Goal: Information Seeking & Learning: Learn about a topic

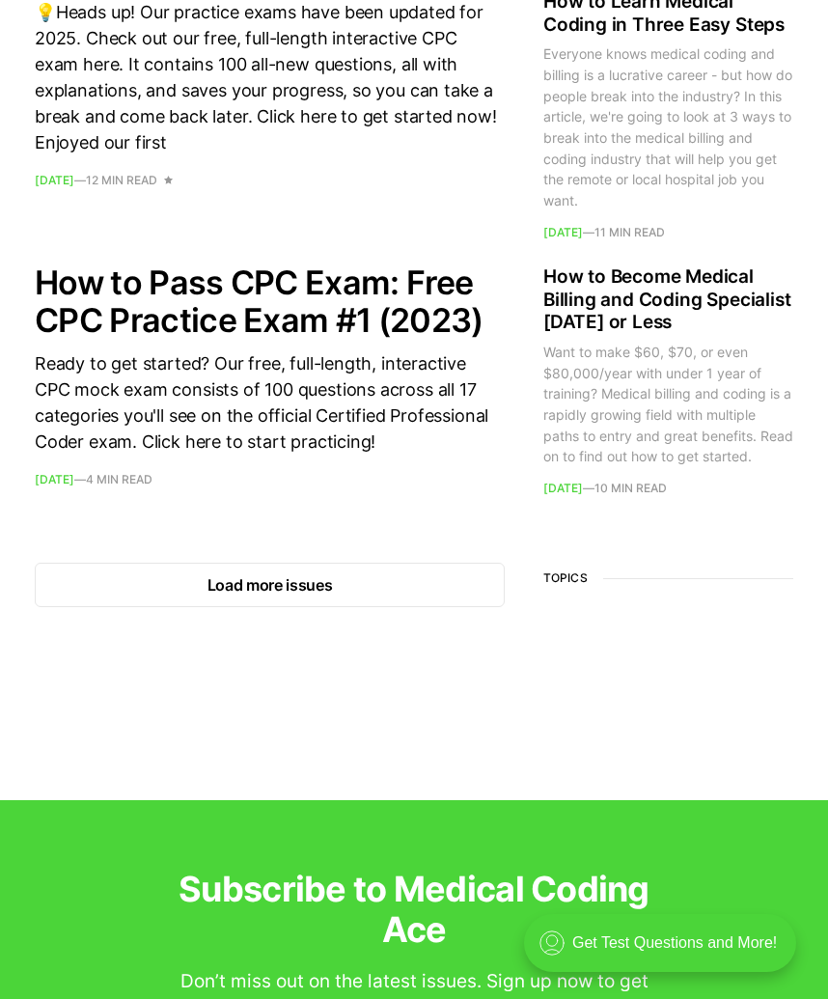
scroll to position [3162, 0]
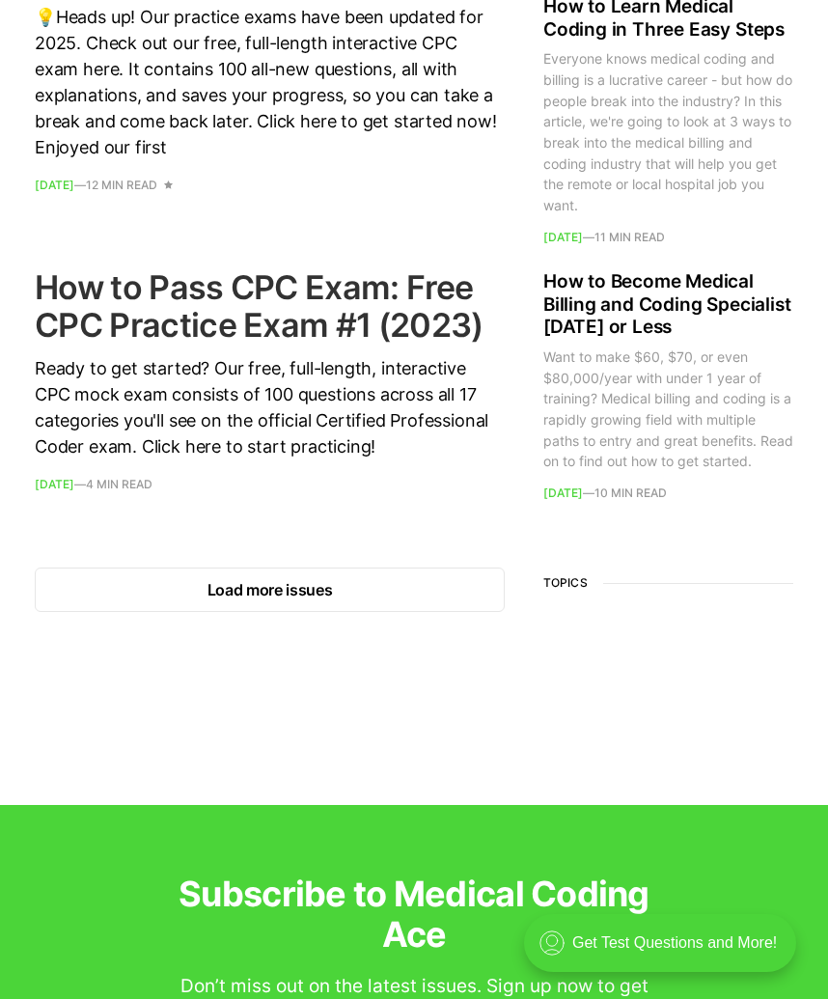
click at [294, 344] on h2 "How to Pass CPC Exam: Free CPC Practice Exam #1 (2023)" at bounding box center [270, 305] width 470 height 75
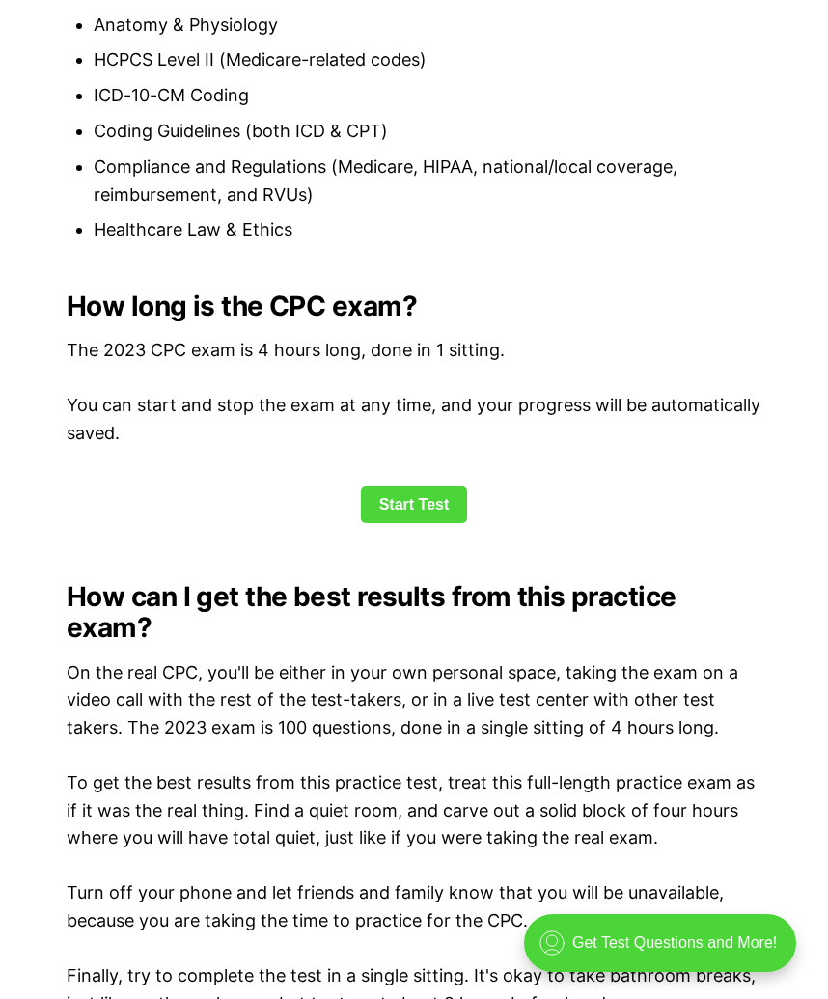
scroll to position [2343, 0]
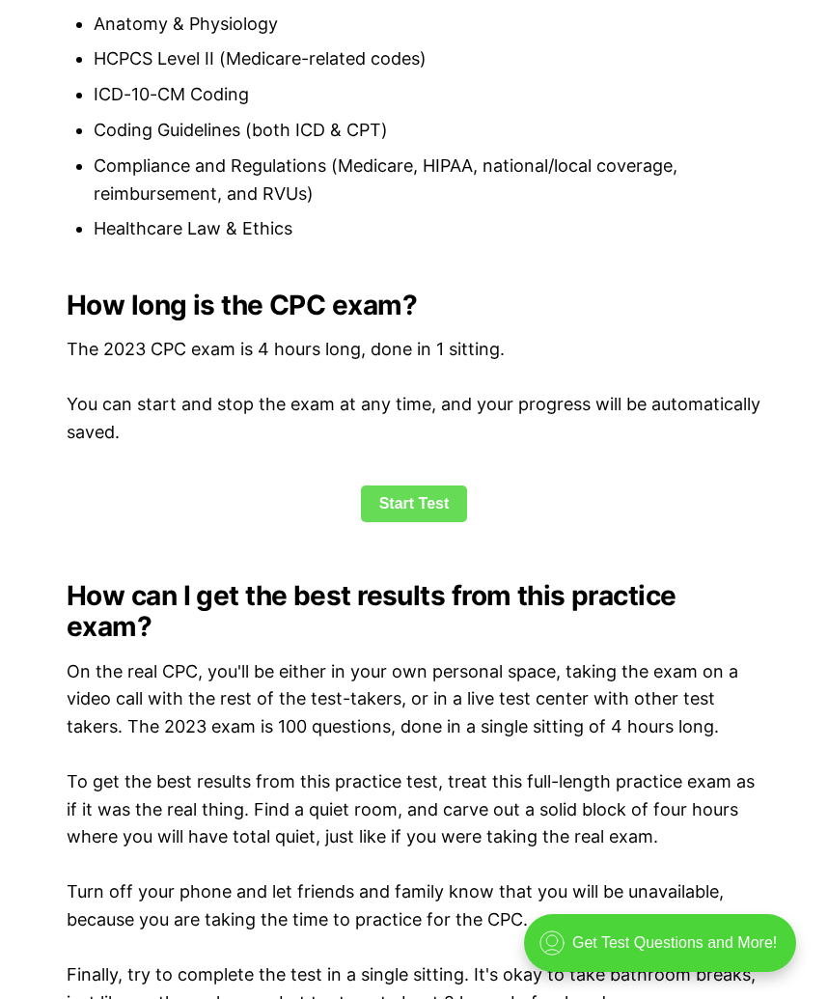
click at [403, 515] on link "Start Test" at bounding box center [414, 504] width 107 height 37
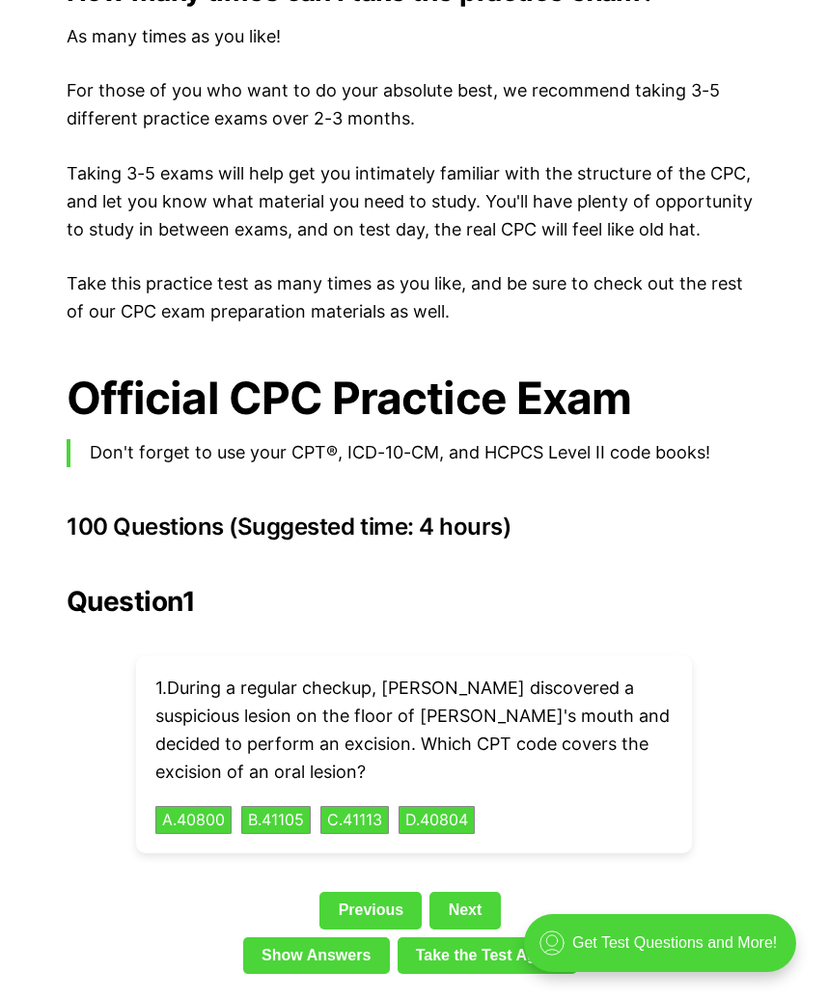
scroll to position [3828, 0]
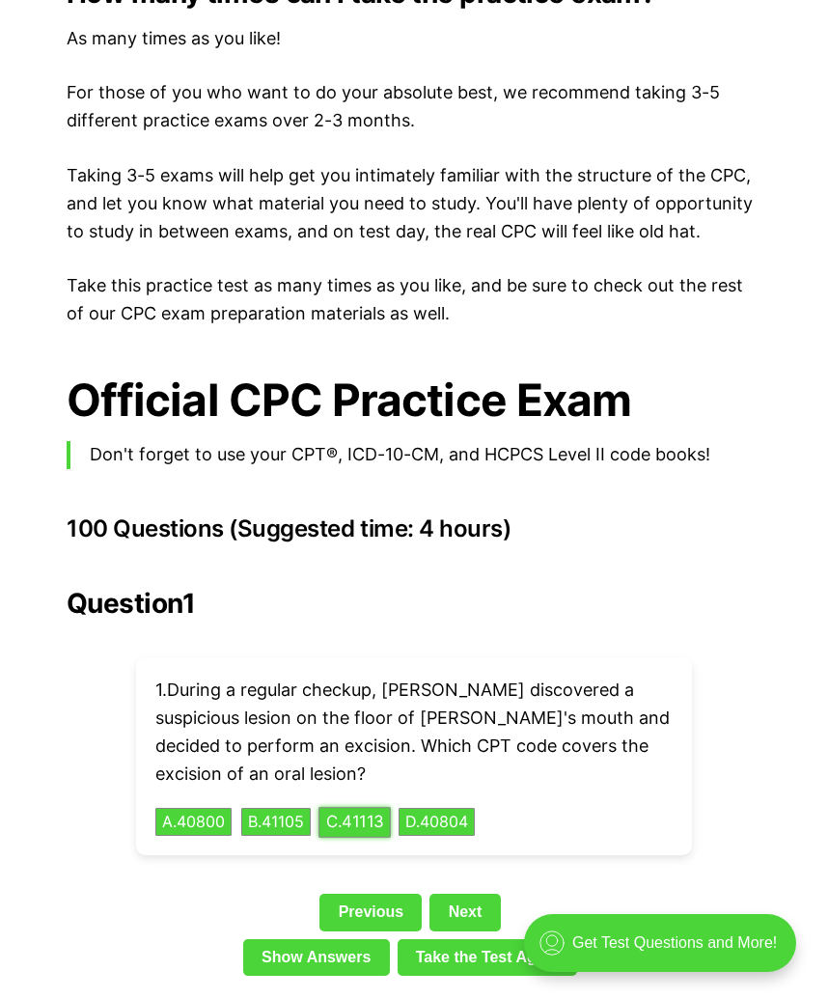
click at [380, 807] on button "C . 41113" at bounding box center [355, 822] width 72 height 30
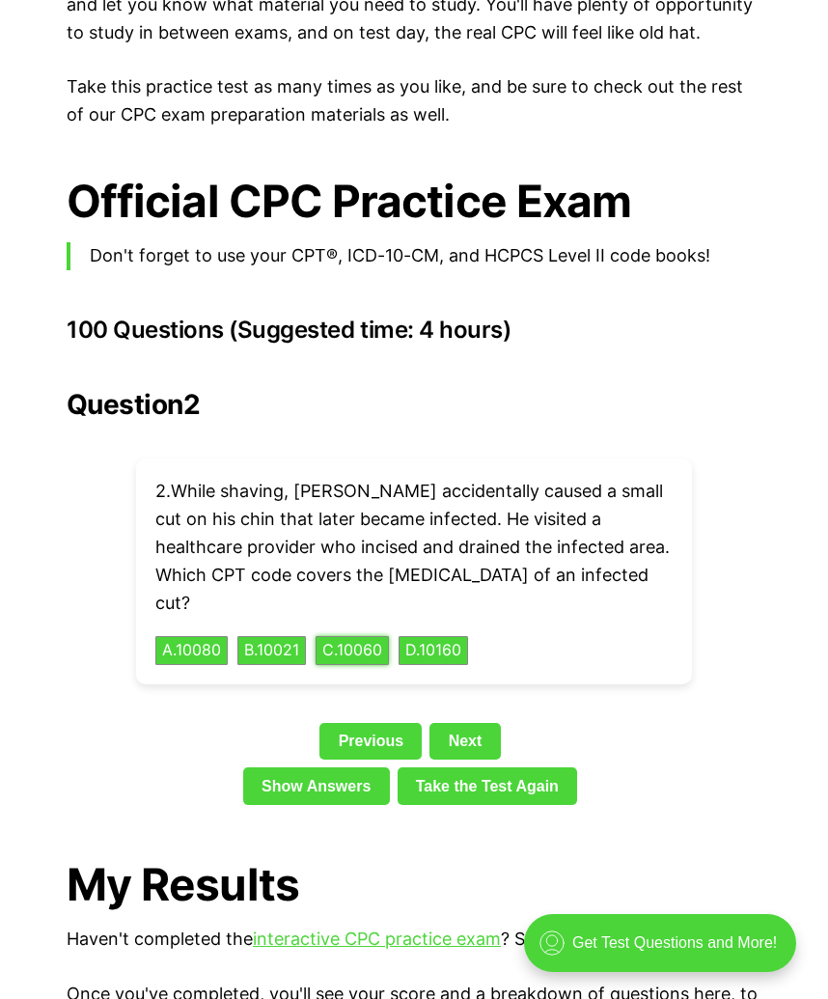
scroll to position [4028, 0]
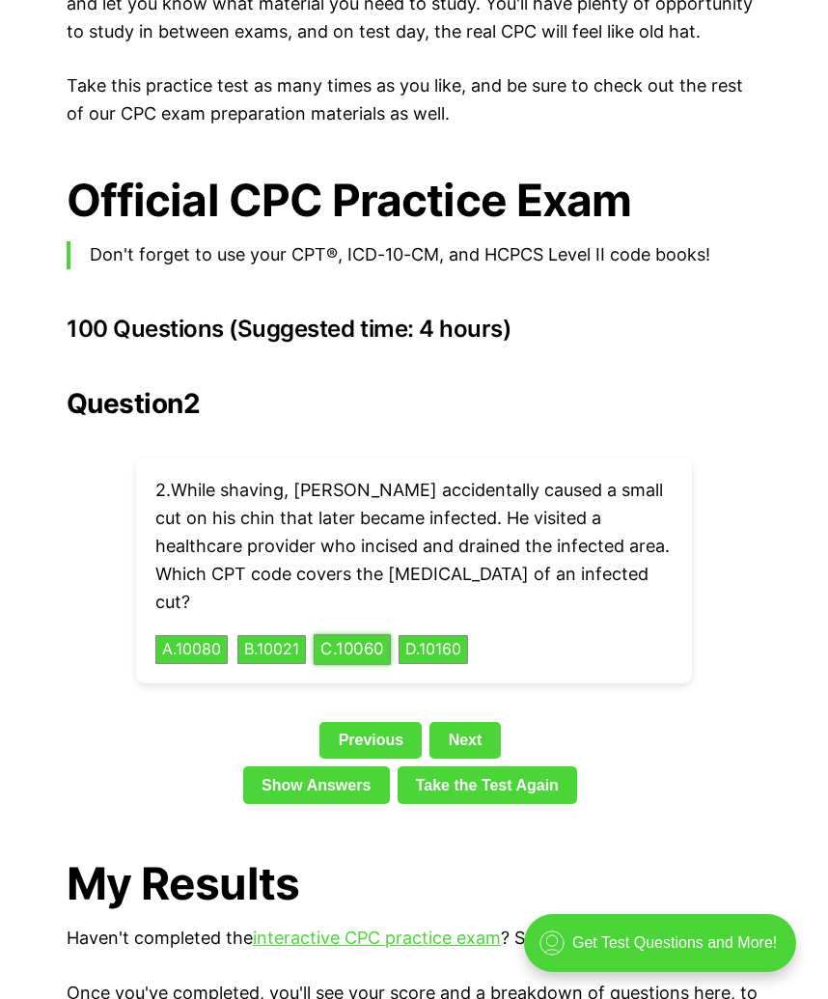
click at [376, 635] on button "C . 10060" at bounding box center [352, 650] width 77 height 30
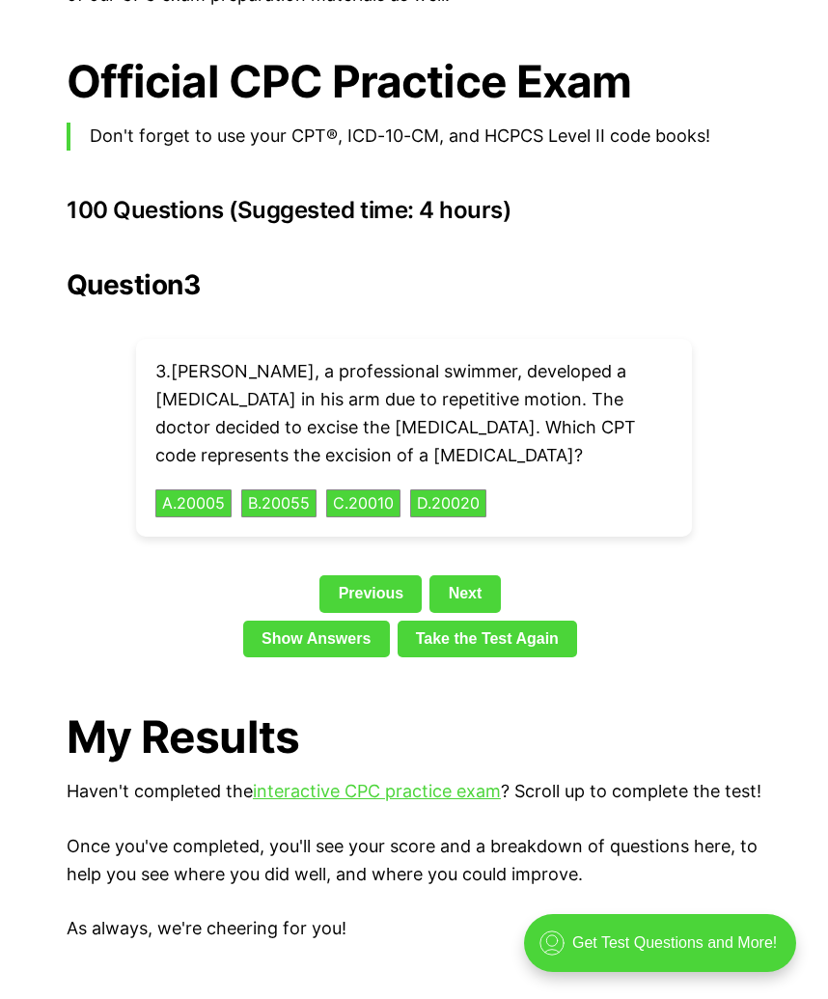
scroll to position [4145, 0]
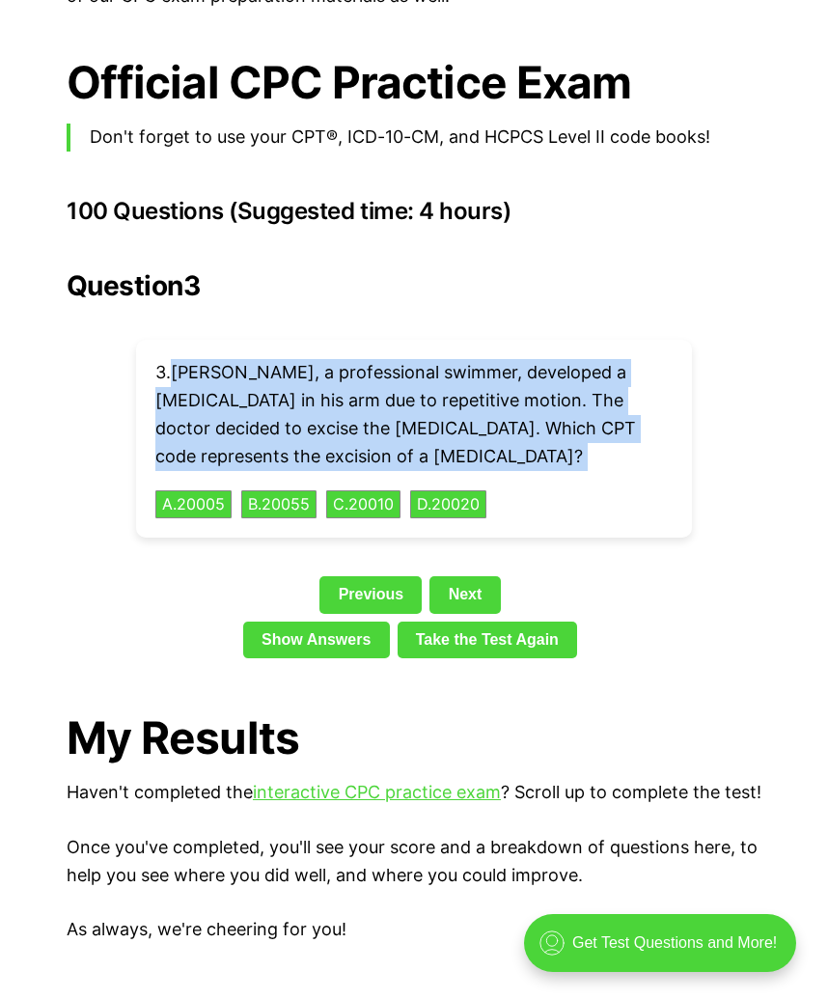
drag, startPoint x: 173, startPoint y: 339, endPoint x: 581, endPoint y: 414, distance: 415.3
click at [581, 414] on div "3 . [PERSON_NAME], a professional swimmer, developed a [MEDICAL_DATA] in his ar…" at bounding box center [414, 439] width 556 height 198
copy p "[PERSON_NAME], a professional swimmer, developed a [MEDICAL_DATA] in his arm du…"
click at [291, 490] on button "B . 20055" at bounding box center [278, 505] width 79 height 30
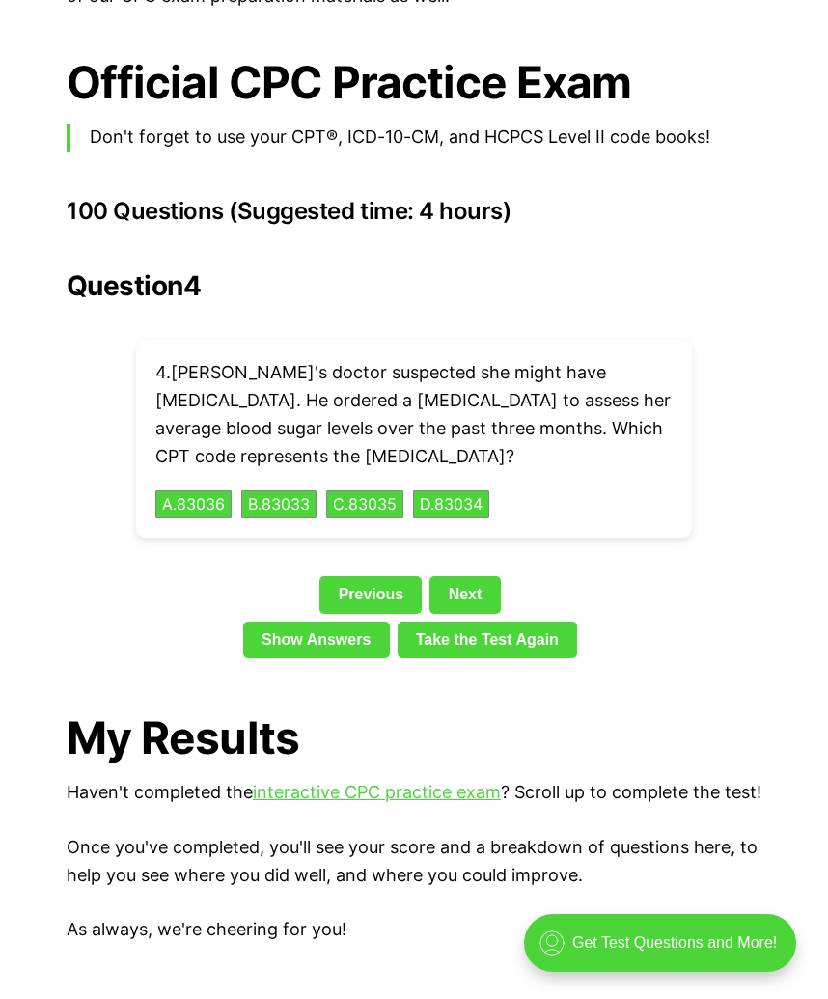
scroll to position [4147, 0]
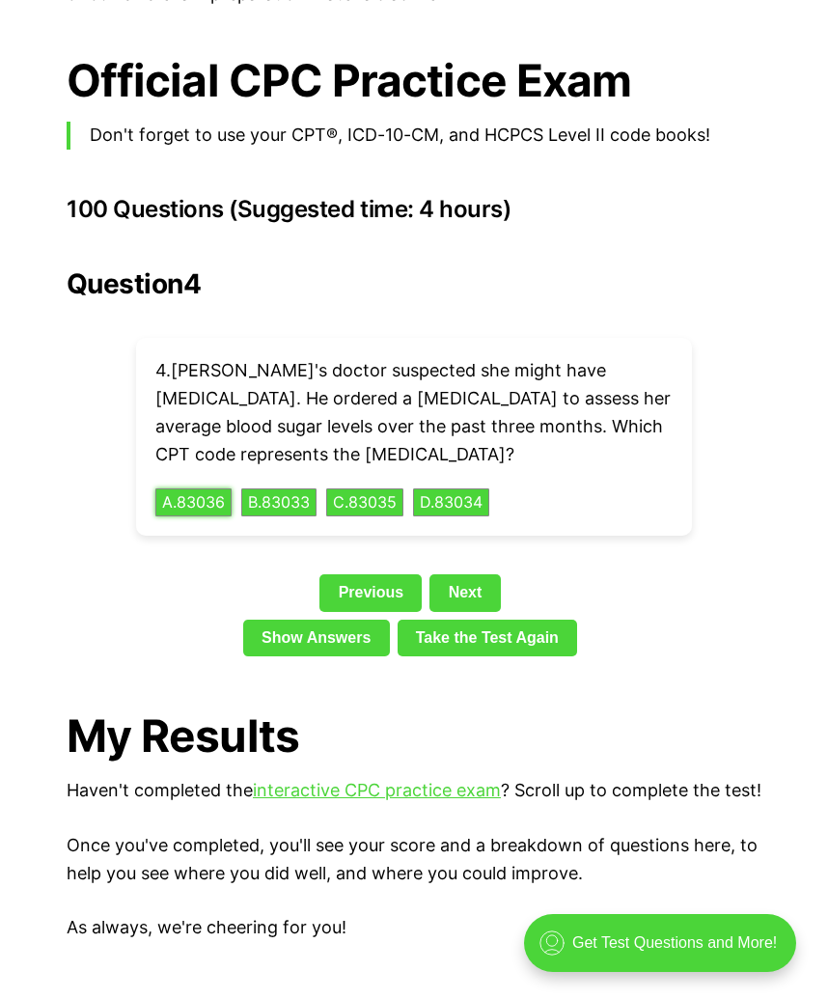
drag, startPoint x: 219, startPoint y: 471, endPoint x: 246, endPoint y: 481, distance: 28.7
click at [219, 489] on button "A . 83036" at bounding box center [193, 503] width 76 height 29
click at [325, 485] on div "4 . Ella's doctor suspected she might have [MEDICAL_DATA]. He ordered a [MEDICA…" at bounding box center [414, 437] width 556 height 198
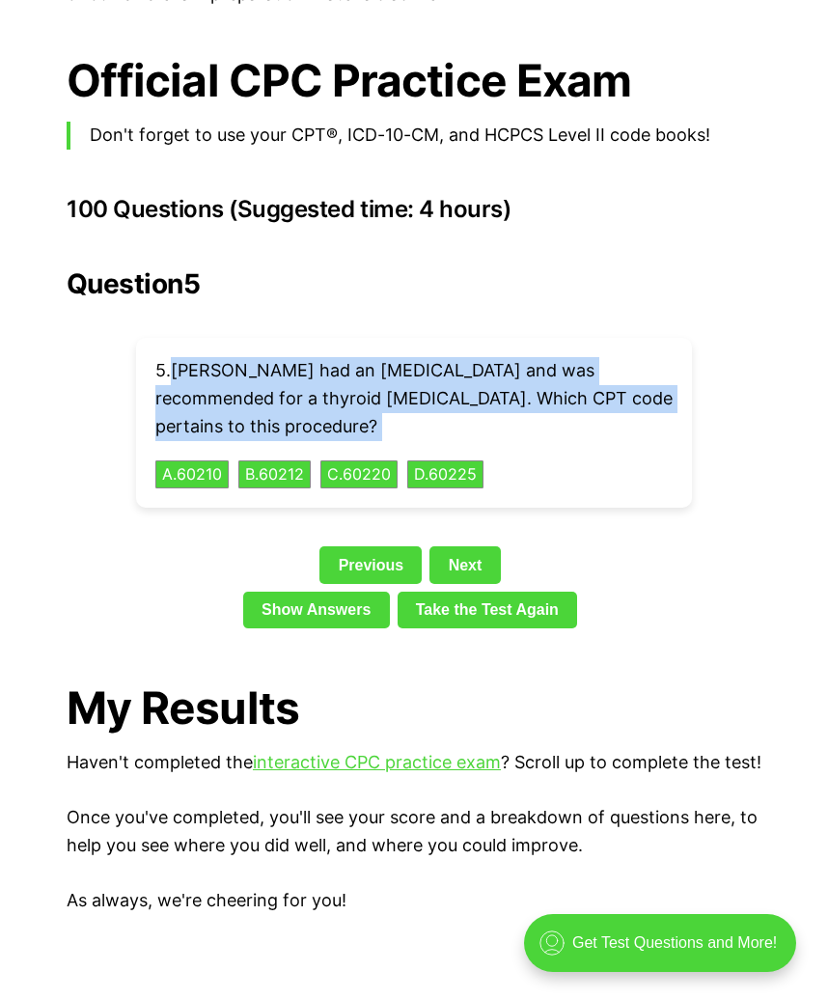
drag, startPoint x: 173, startPoint y: 341, endPoint x: 261, endPoint y: 412, distance: 113.3
click at [261, 412] on div "5 . [PERSON_NAME] had an [MEDICAL_DATA] and was recommended for a thyroid [MEDI…" at bounding box center [414, 423] width 556 height 170
copy p "[PERSON_NAME] had an [MEDICAL_DATA] and was recommended for a thyroid [MEDICAL_…"
click at [204, 460] on button "A . 60210" at bounding box center [192, 475] width 77 height 30
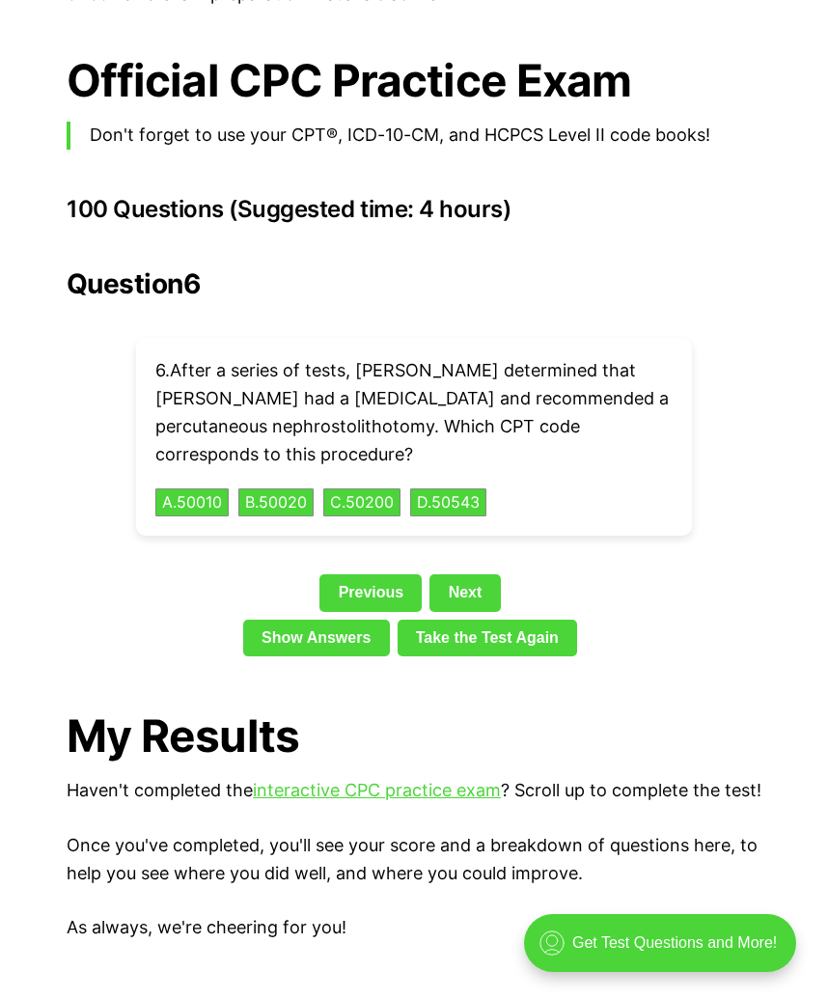
click at [615, 575] on div "Previous Next" at bounding box center [414, 597] width 695 height 44
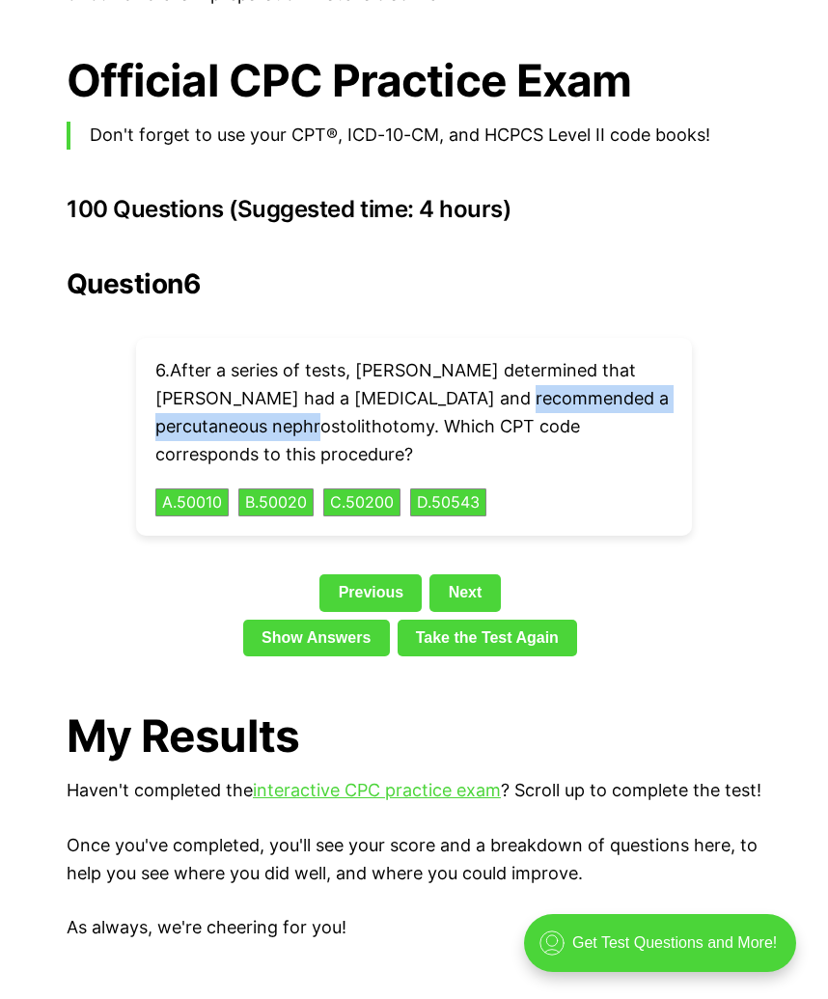
drag, startPoint x: 450, startPoint y: 366, endPoint x: 316, endPoint y: 394, distance: 137.1
click at [316, 394] on p "6 . After a series of tests, [PERSON_NAME] determined that [PERSON_NAME] had a …" at bounding box center [414, 412] width 518 height 111
copy p "percutaneous nephrostolithotomy"
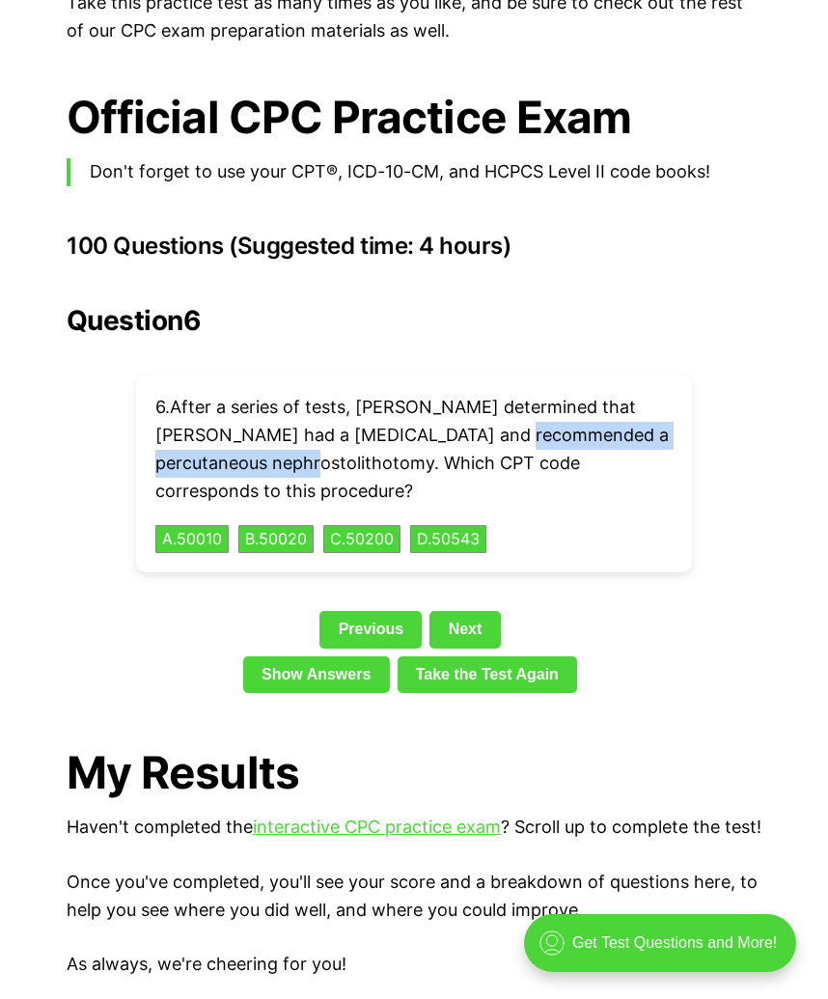
scroll to position [4106, 0]
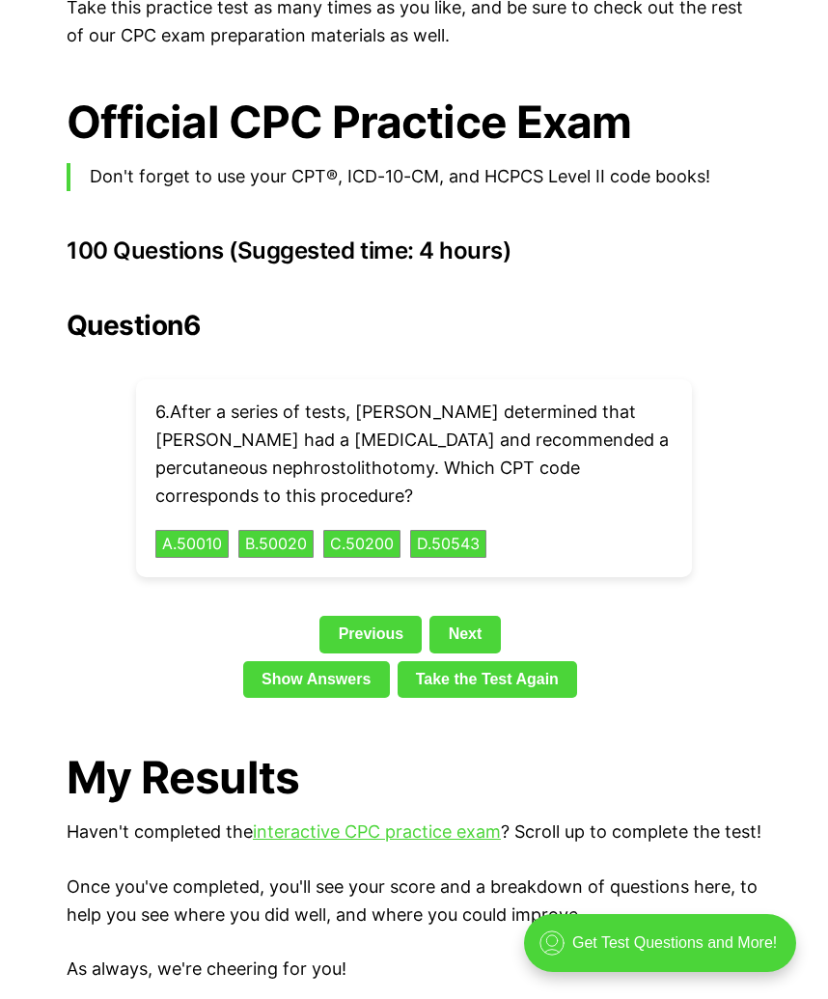
click at [644, 502] on div "6 . After a series of tests, [PERSON_NAME] determined that [PERSON_NAME] had a …" at bounding box center [414, 478] width 556 height 198
click at [697, 500] on div "Question 6 6 . After a series of tests, [PERSON_NAME] determined that [PERSON_N…" at bounding box center [414, 508] width 695 height 396
drag, startPoint x: 157, startPoint y: 435, endPoint x: 312, endPoint y: 448, distance: 155.0
click at [312, 448] on p "6 . After a series of tests, [PERSON_NAME] determined that [PERSON_NAME] had a …" at bounding box center [414, 454] width 518 height 111
copy p "nephrostolithotomy"
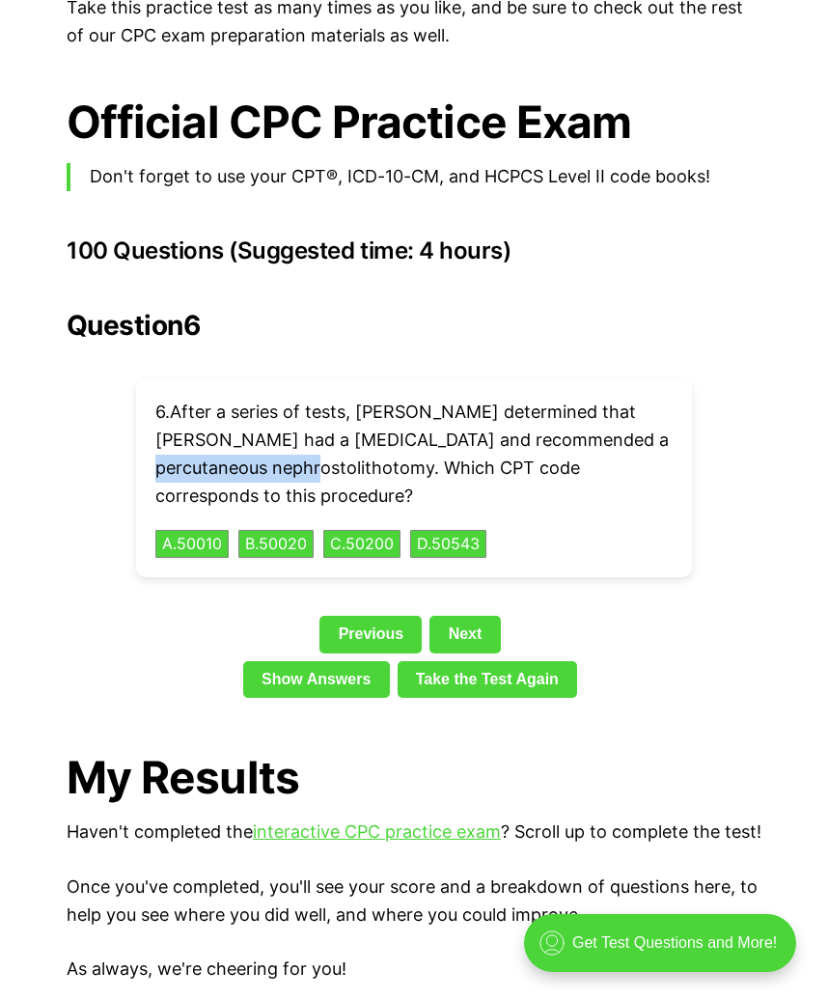
scroll to position [4107, 0]
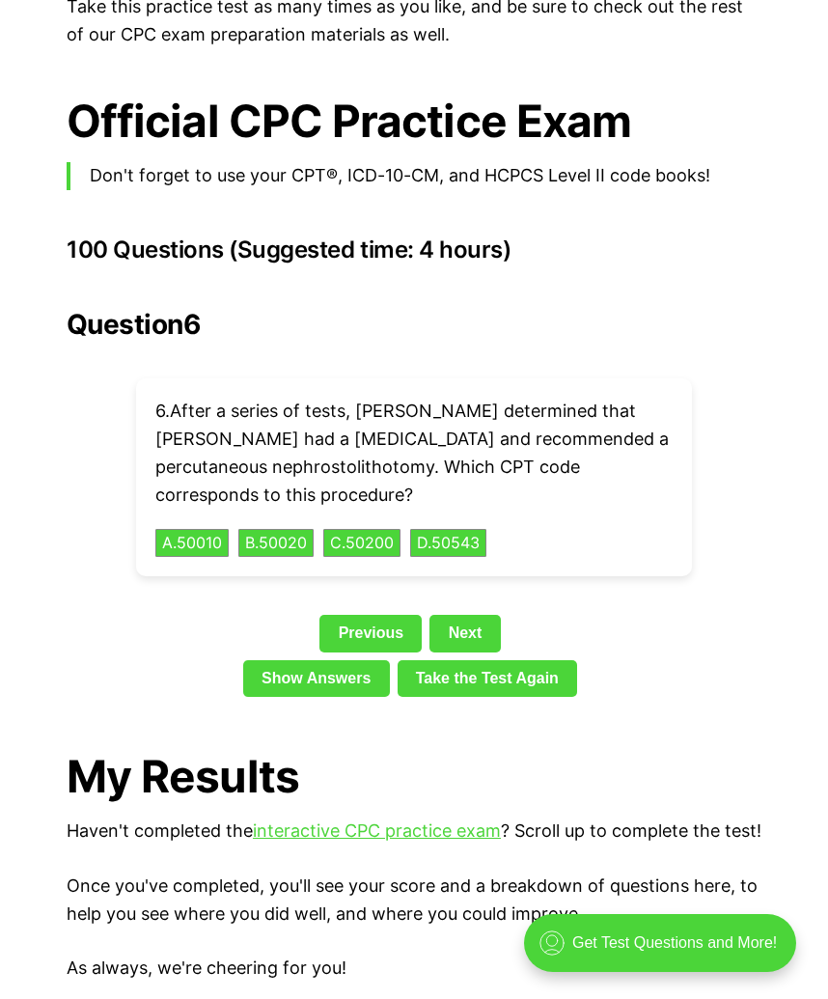
click at [158, 398] on p "6 . After a series of tests, [PERSON_NAME] determined that [PERSON_NAME] had a …" at bounding box center [414, 453] width 518 height 111
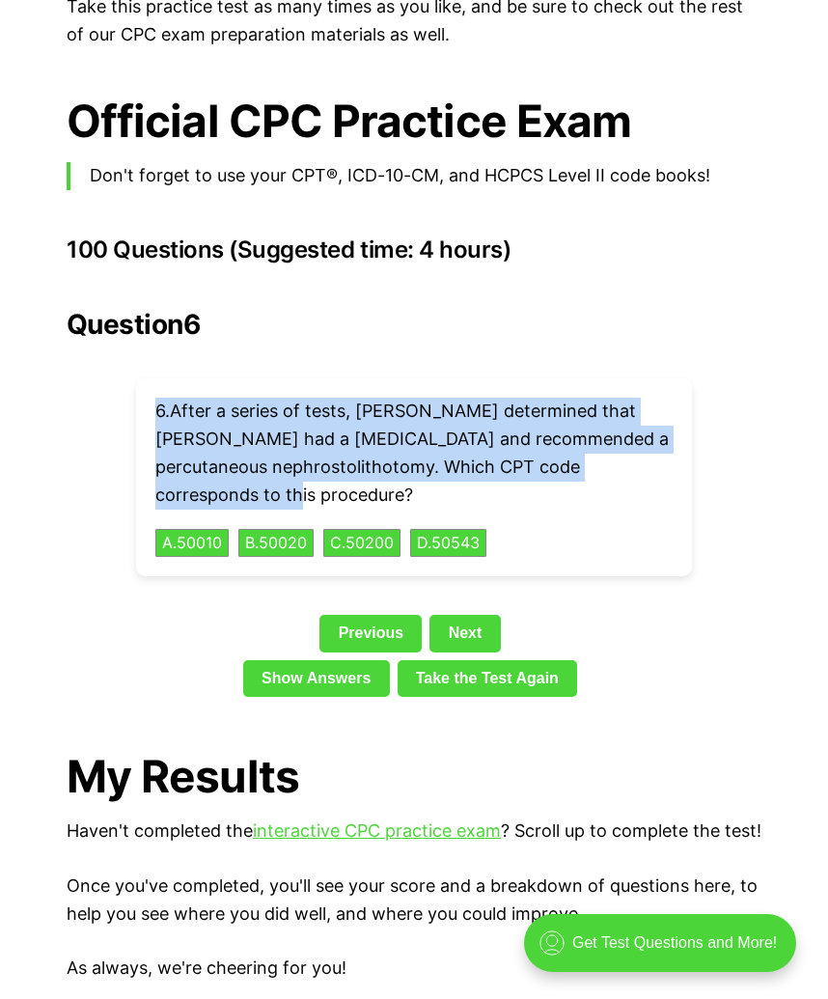
drag, startPoint x: 192, startPoint y: 388, endPoint x: 260, endPoint y: 477, distance: 111.6
click at [260, 477] on p "6 . After a series of tests, [PERSON_NAME] determined that [PERSON_NAME] had a …" at bounding box center [414, 453] width 518 height 111
copy p "6 . After a series of tests, [PERSON_NAME] determined that [PERSON_NAME] had a …"
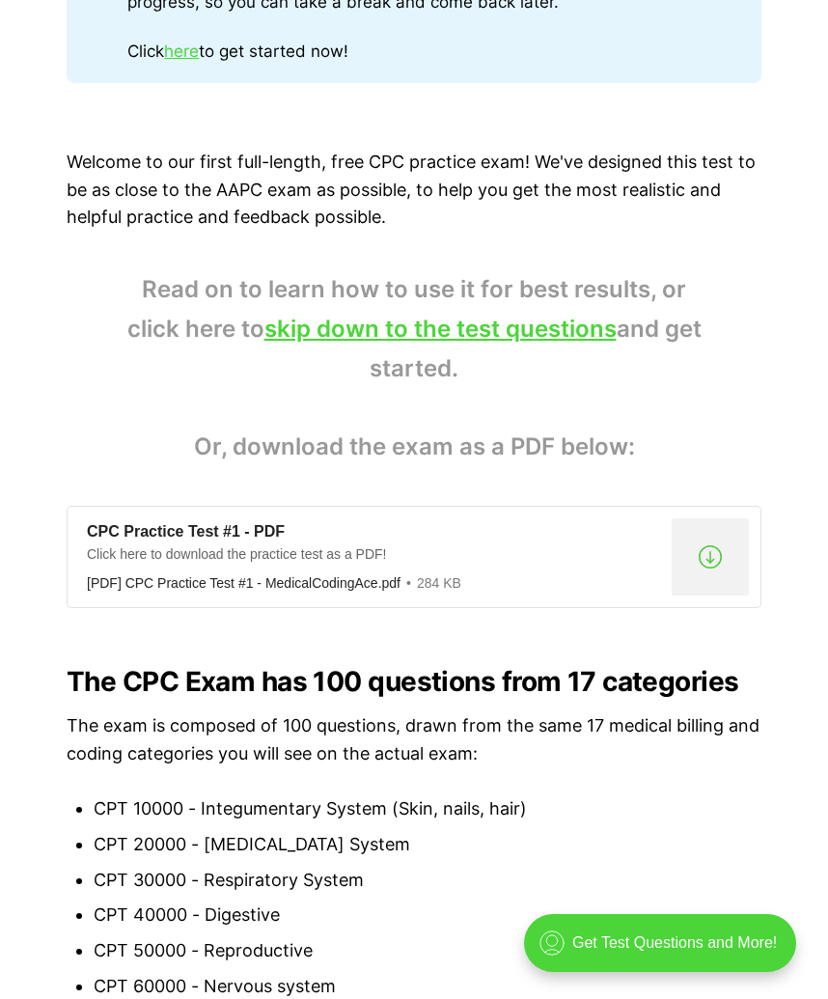
scroll to position [1038, 0]
